Goal: Information Seeking & Learning: Learn about a topic

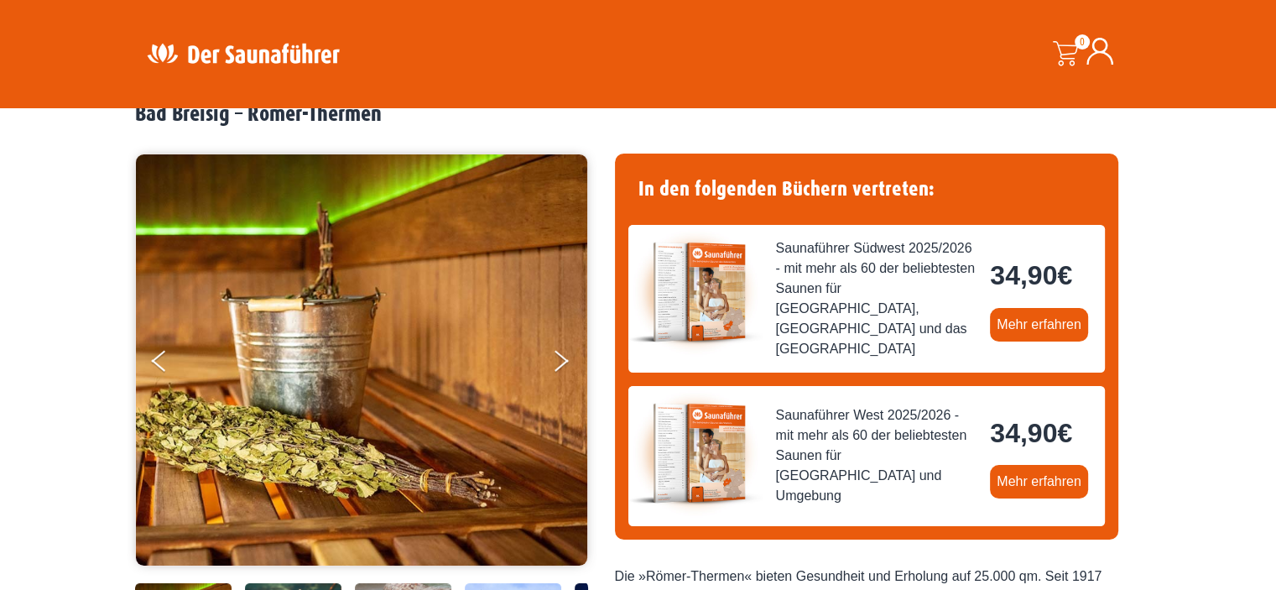
scroll to position [84, 0]
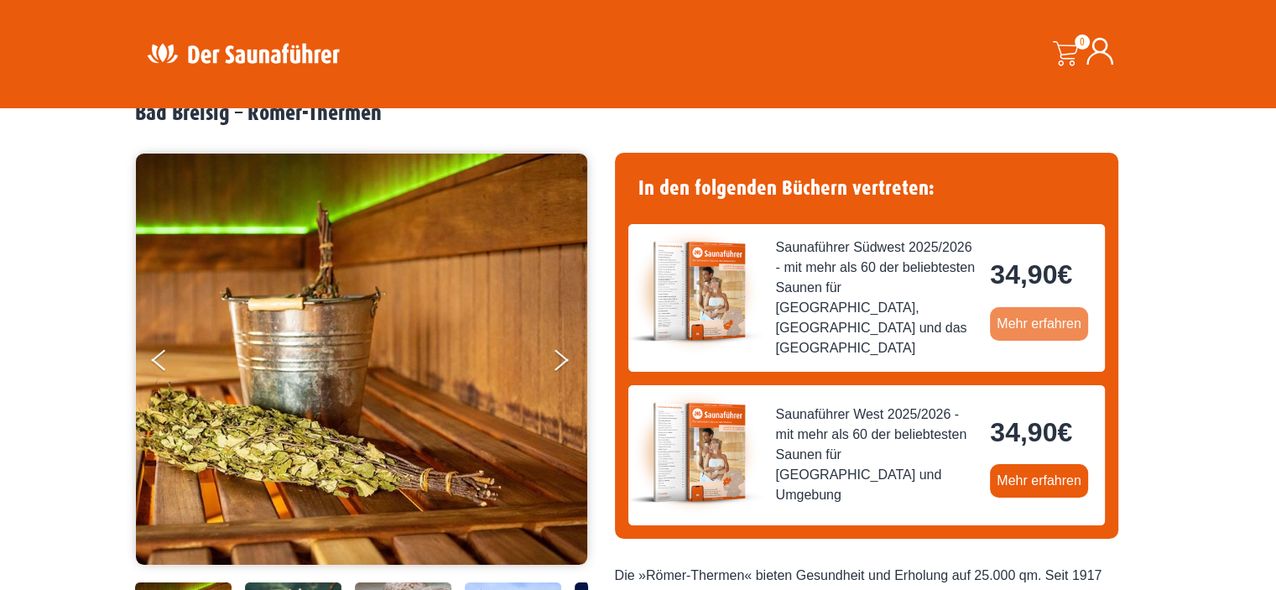
click at [1035, 324] on link "Mehr erfahren" at bounding box center [1039, 324] width 98 height 34
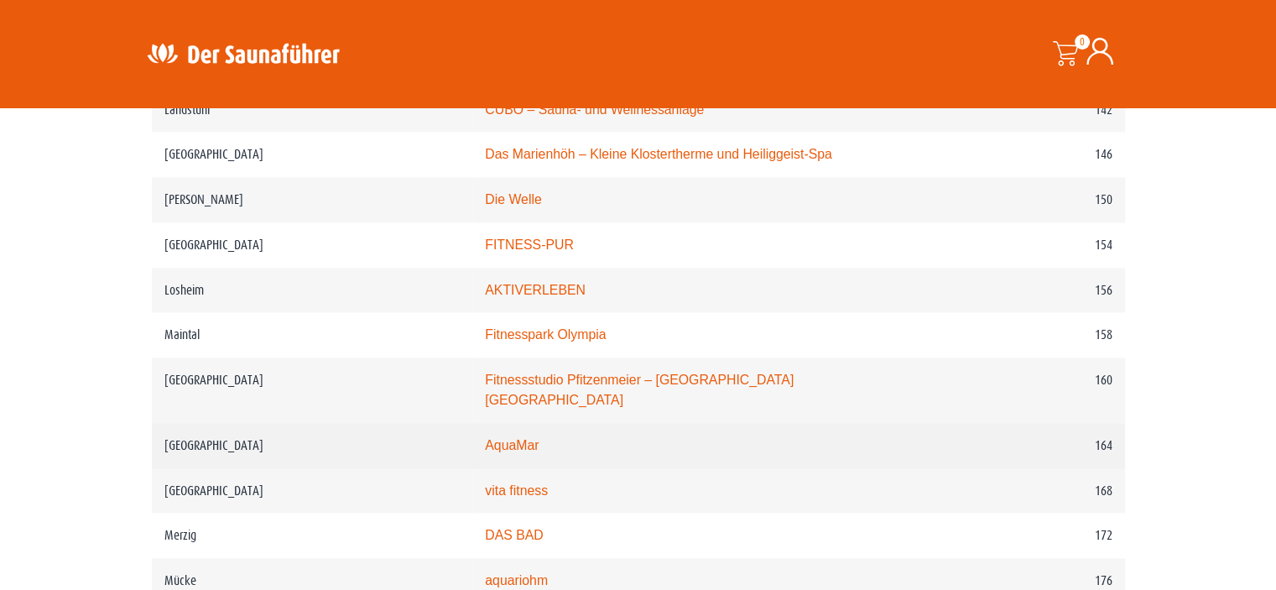
scroll to position [2265, 0]
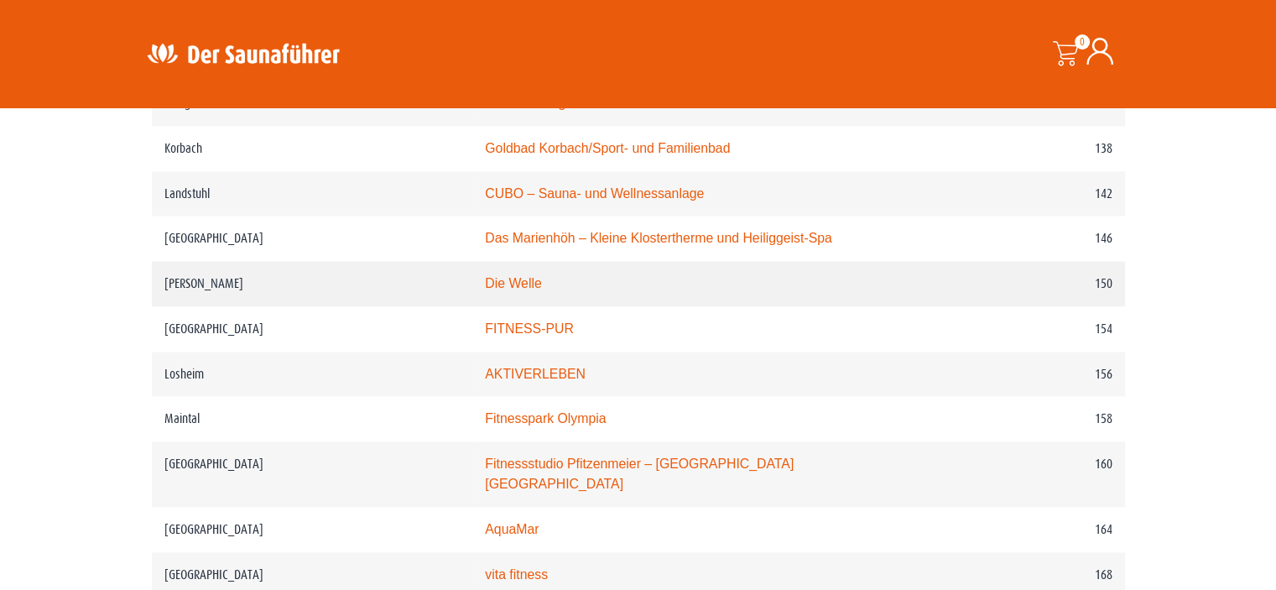
click at [517, 283] on link "Die Welle" at bounding box center [513, 283] width 56 height 14
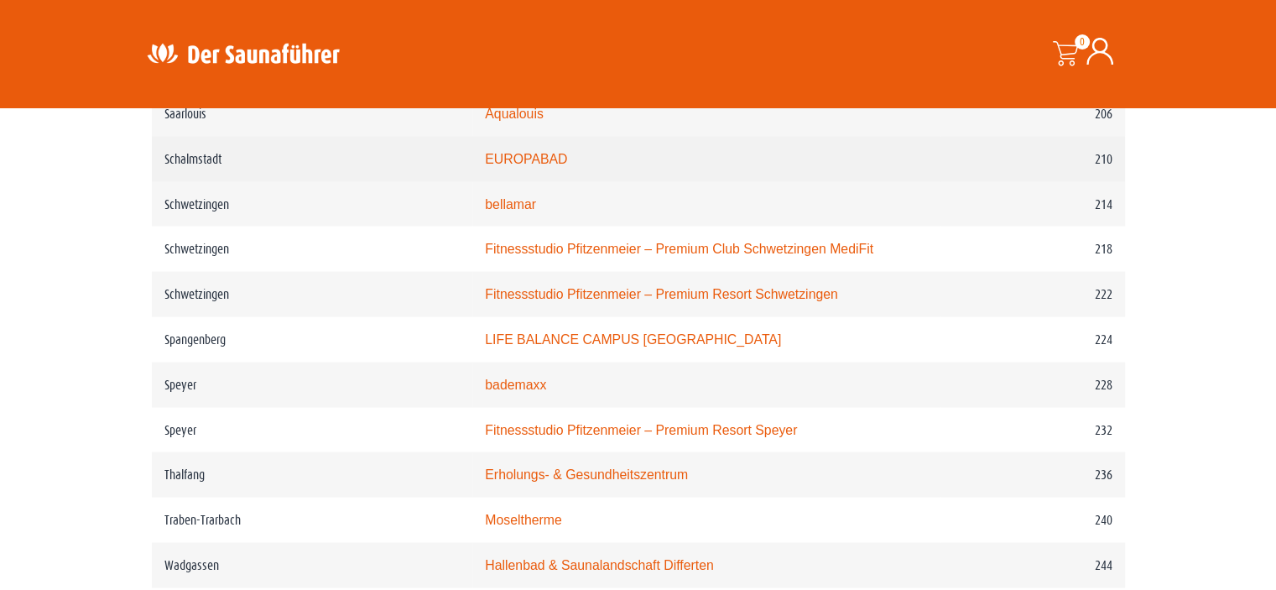
scroll to position [3187, 0]
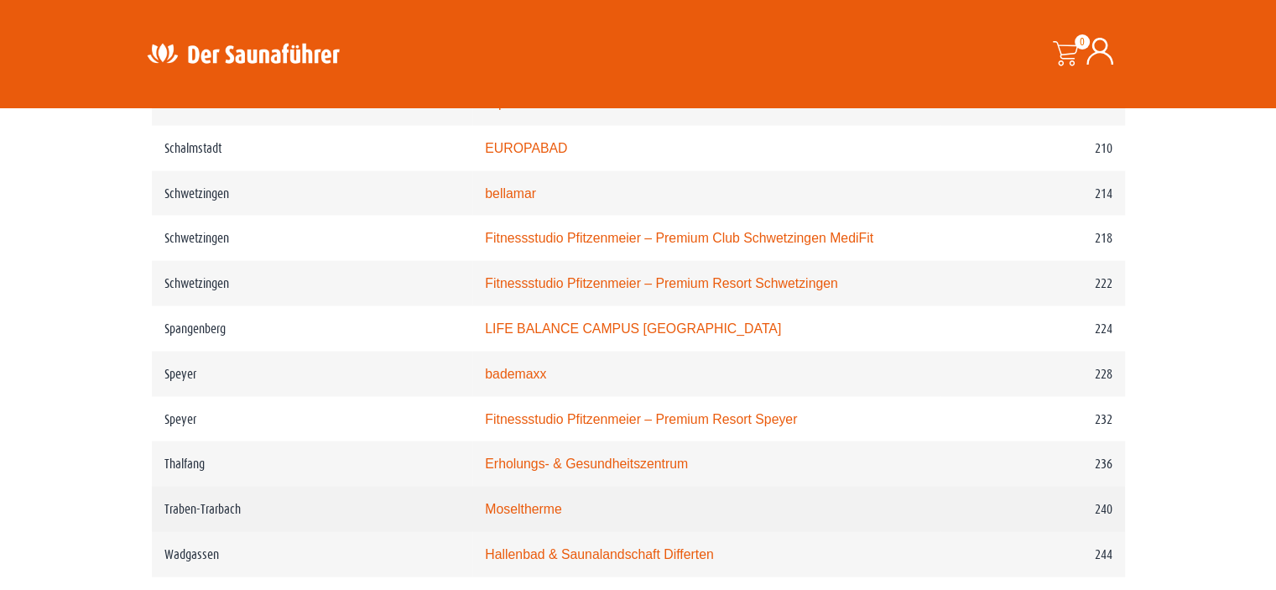
click at [523, 501] on link "Moseltherme" at bounding box center [523, 508] width 76 height 14
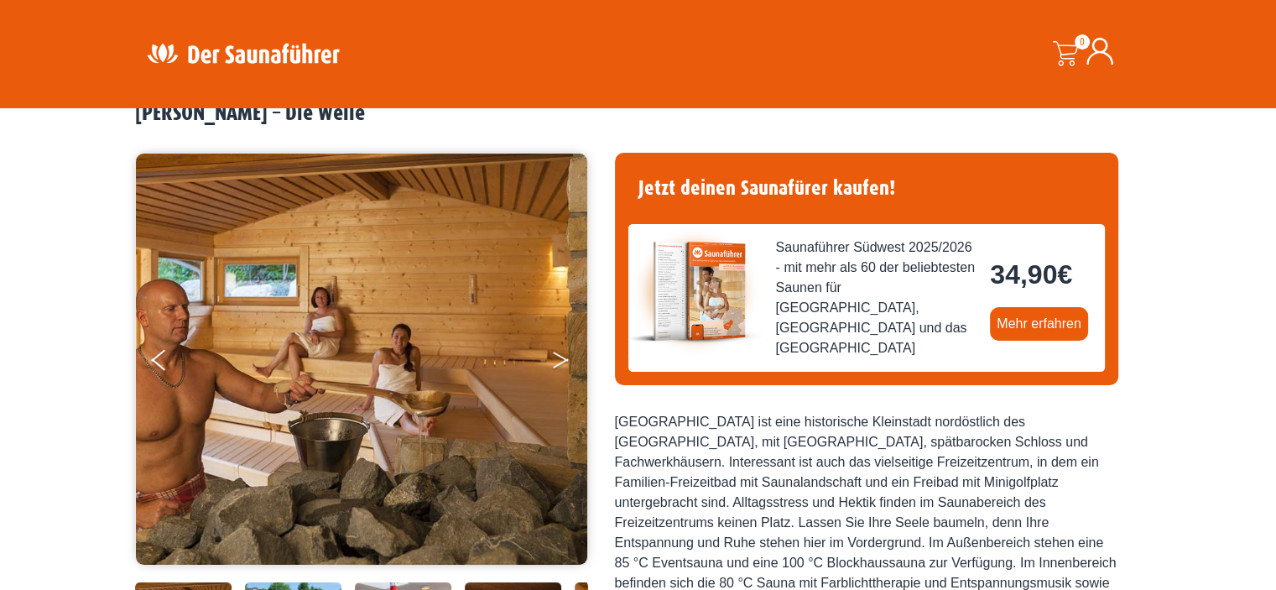
click at [560, 361] on icon "Next" at bounding box center [560, 363] width 15 height 10
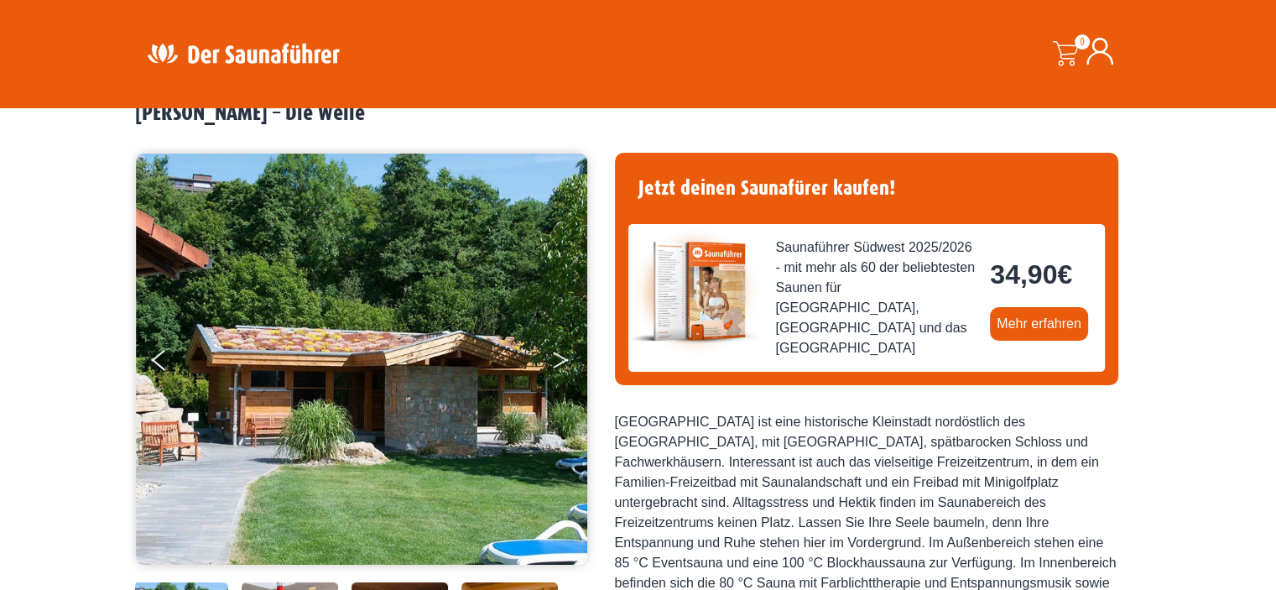
click at [560, 361] on icon "Next" at bounding box center [560, 363] width 15 height 10
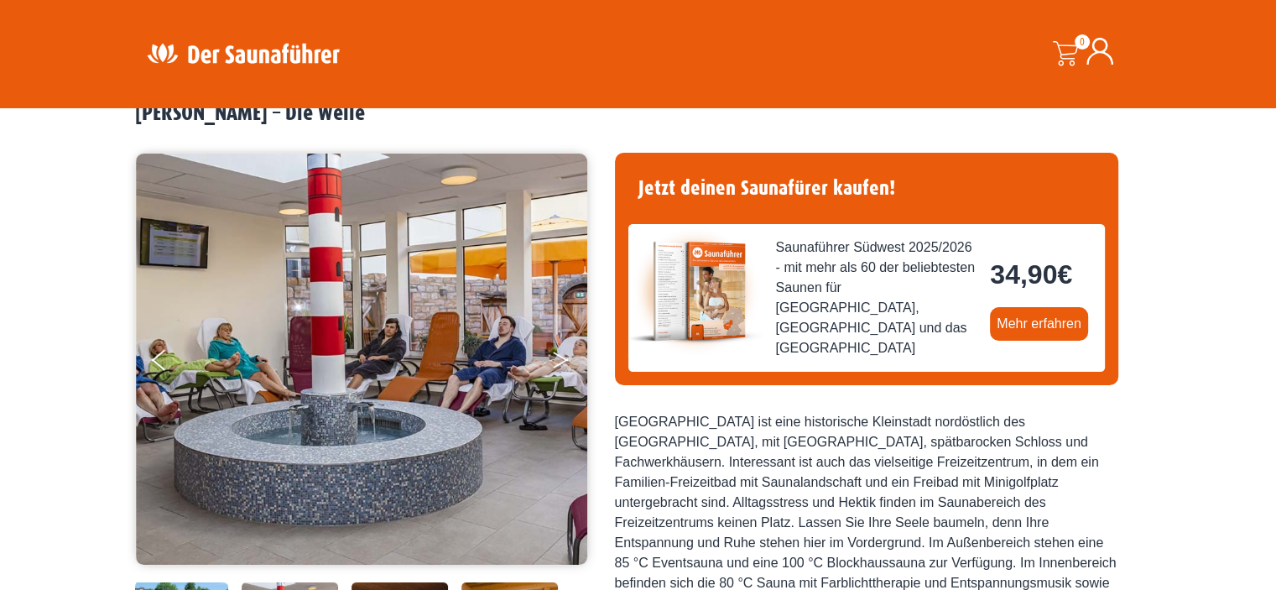
click at [560, 361] on icon "Next" at bounding box center [560, 363] width 15 height 10
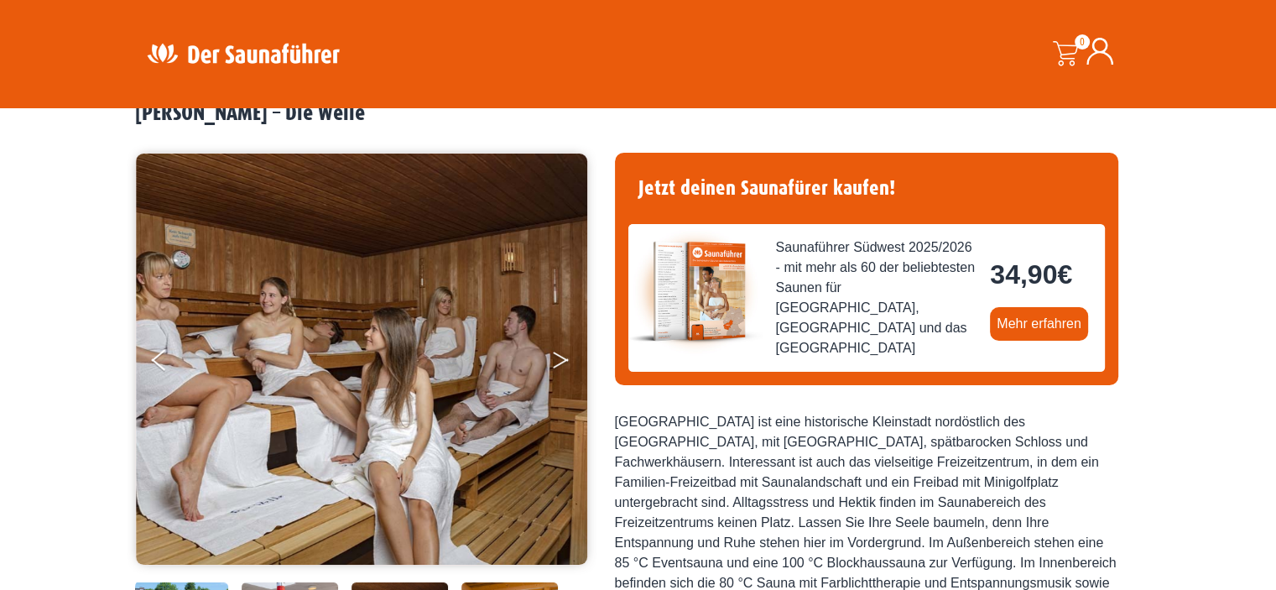
click at [560, 361] on icon "Next" at bounding box center [560, 363] width 15 height 10
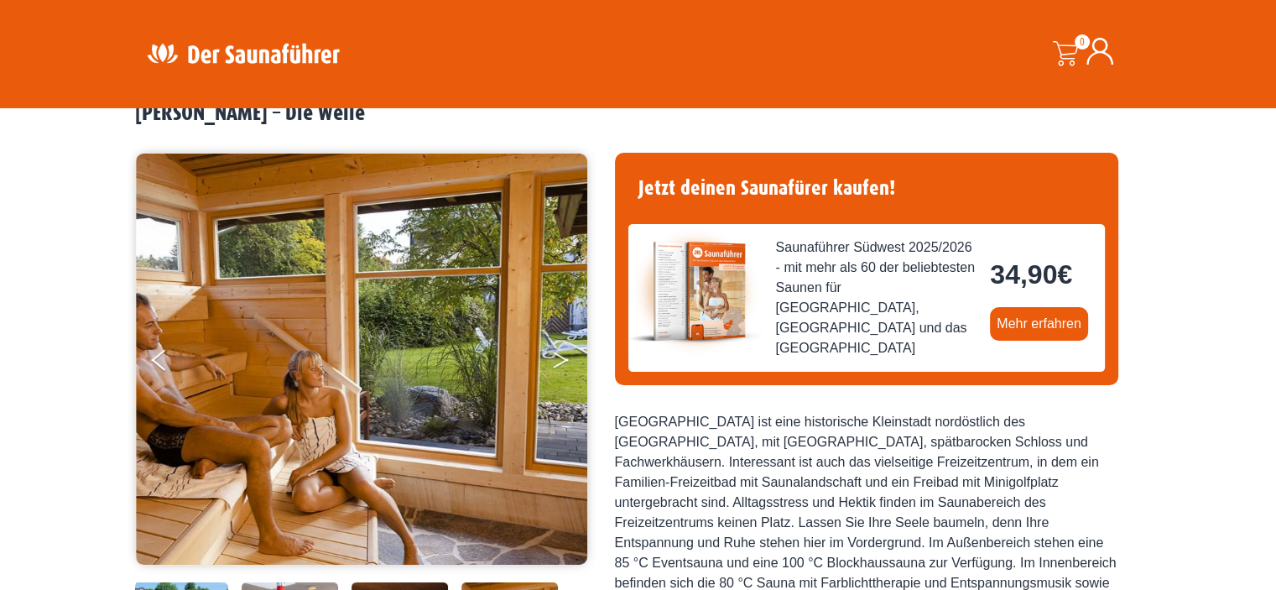
click at [560, 361] on icon "Next" at bounding box center [560, 363] width 15 height 10
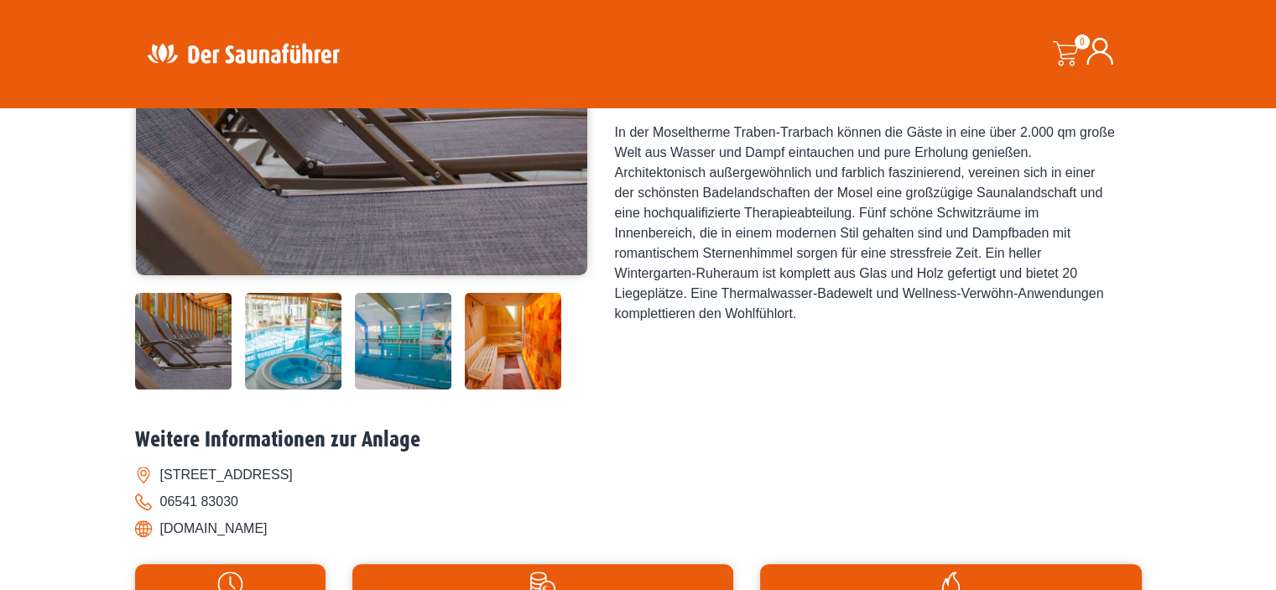
click at [297, 351] on img at bounding box center [293, 341] width 96 height 96
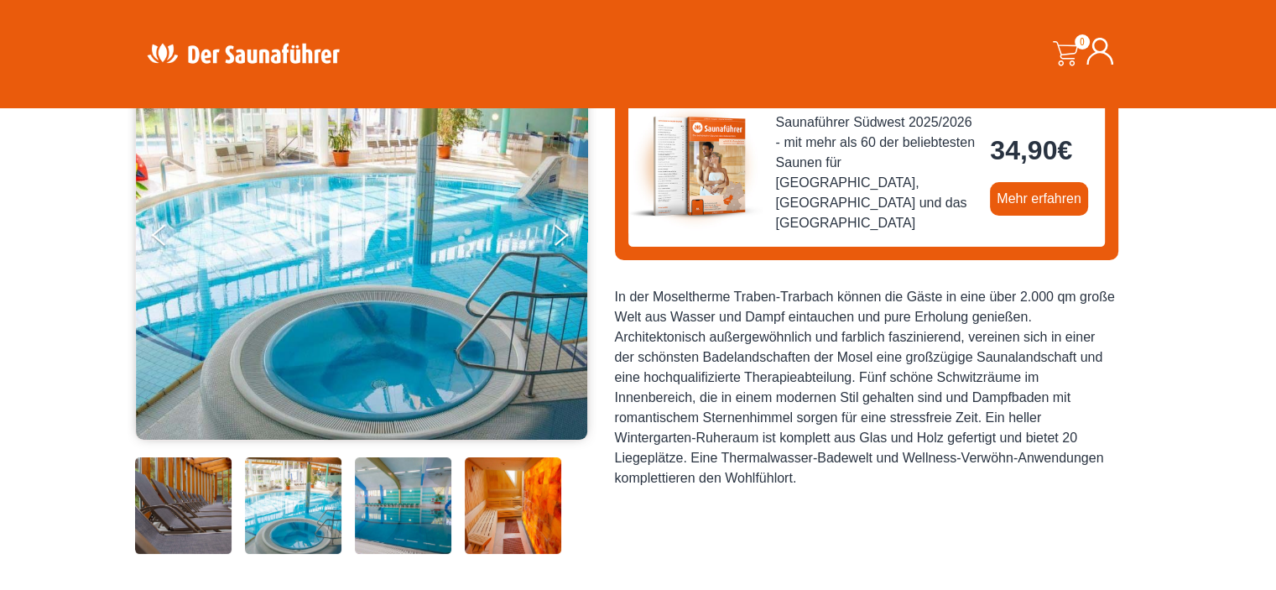
scroll to position [252, 0]
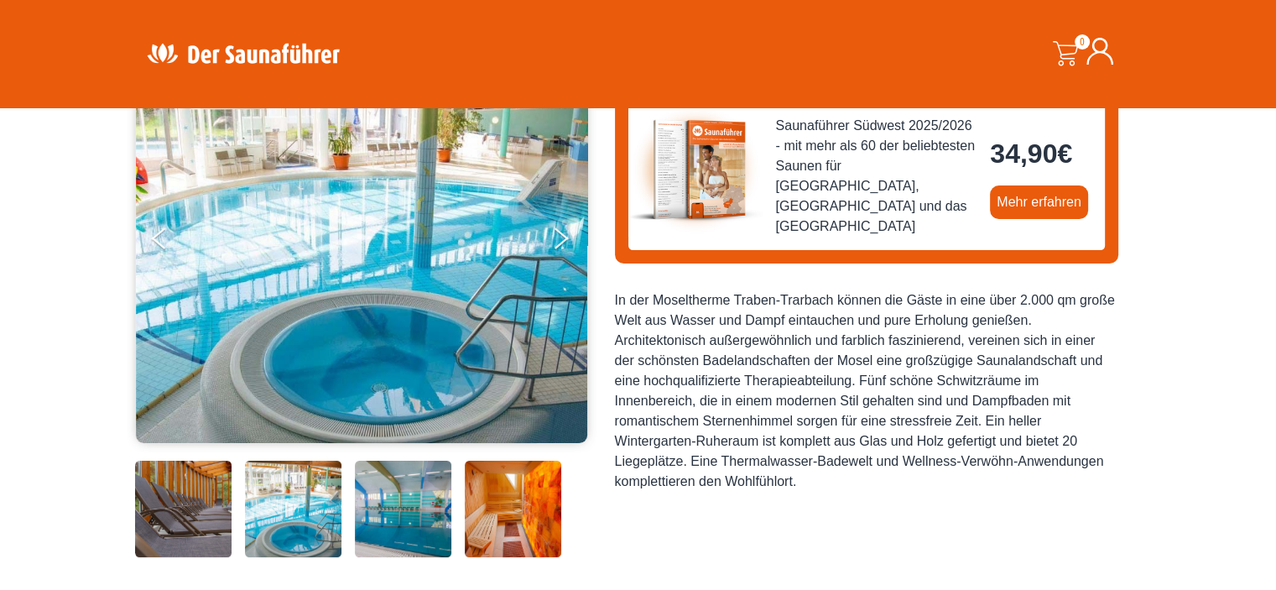
click at [415, 509] on img at bounding box center [403, 508] width 96 height 96
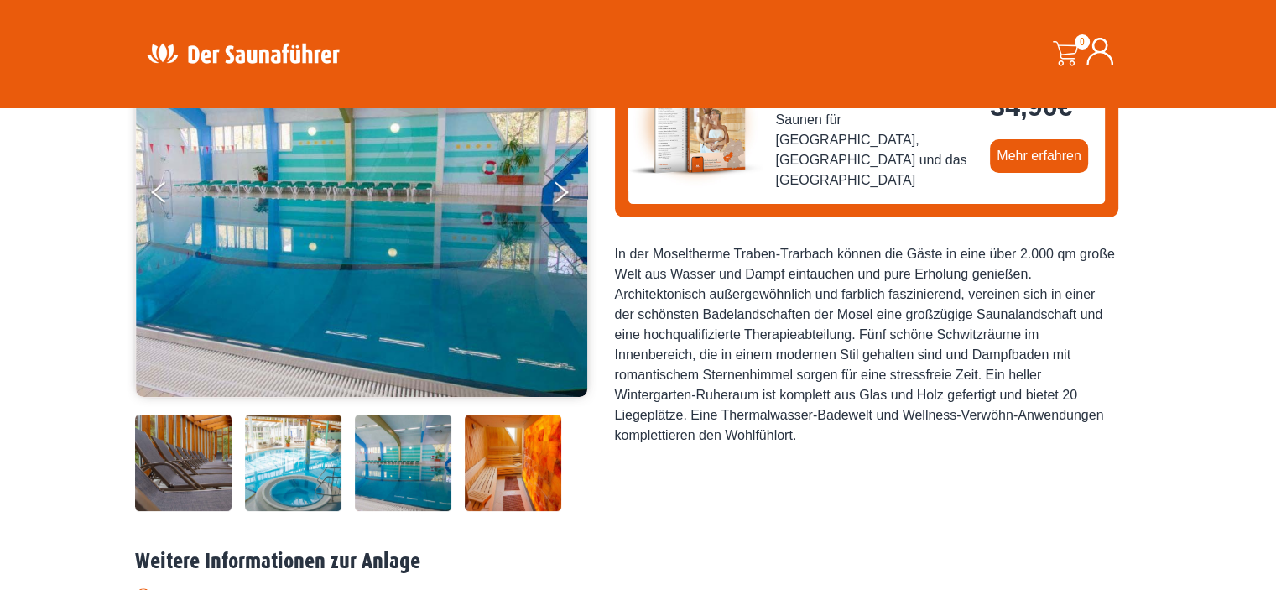
scroll to position [121, 0]
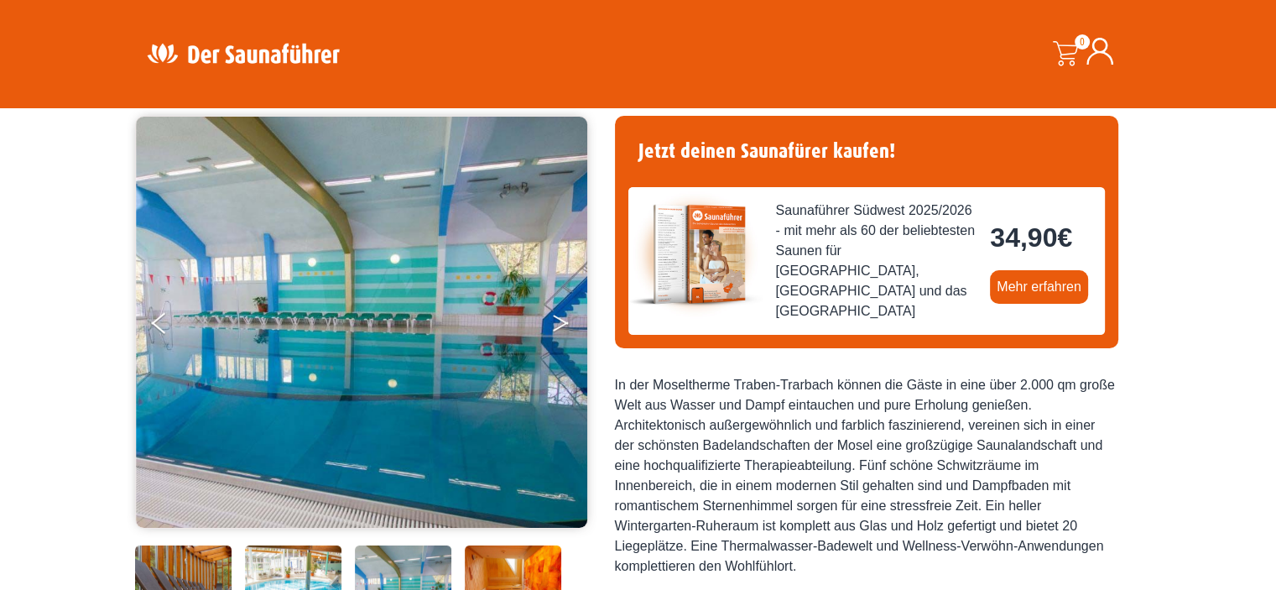
click at [574, 320] on button "Next" at bounding box center [572, 326] width 42 height 42
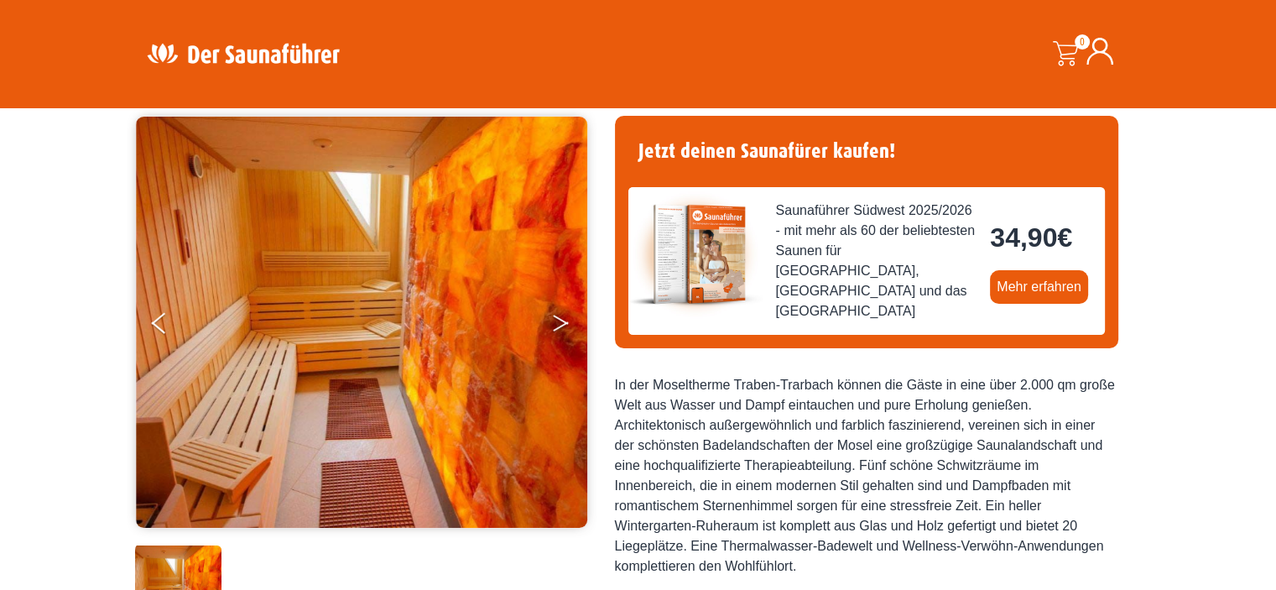
click at [574, 320] on button "Next" at bounding box center [572, 326] width 42 height 42
